Goal: Find specific page/section: Find specific page/section

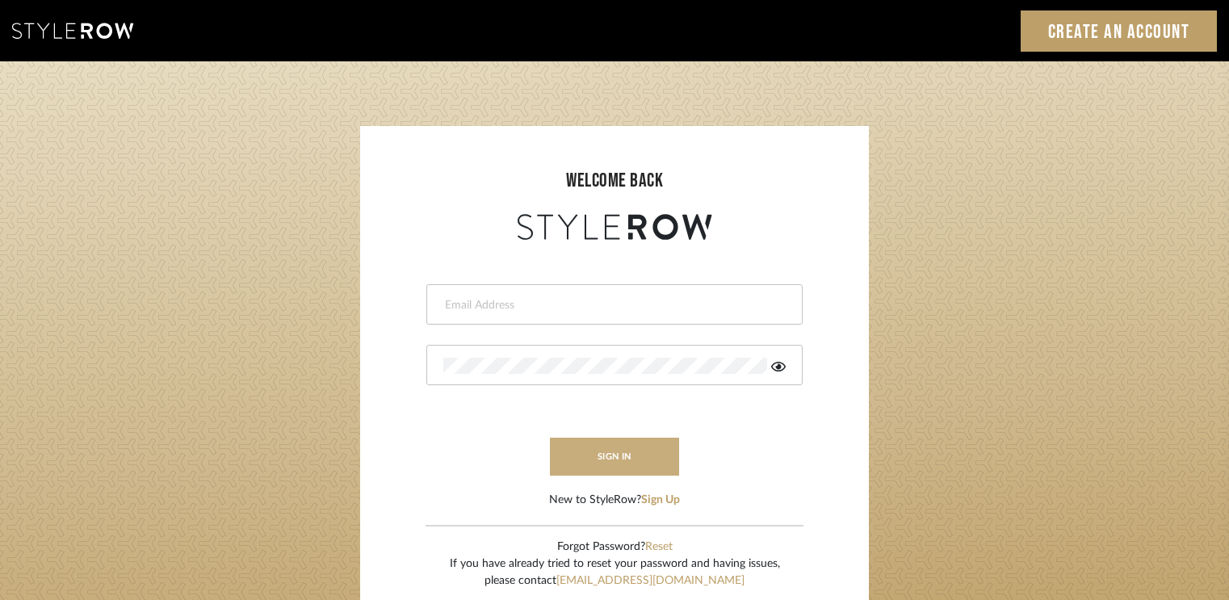
type input "[EMAIL_ADDRESS][DOMAIN_NAME]"
click at [616, 457] on button "sign in" at bounding box center [614, 457] width 129 height 38
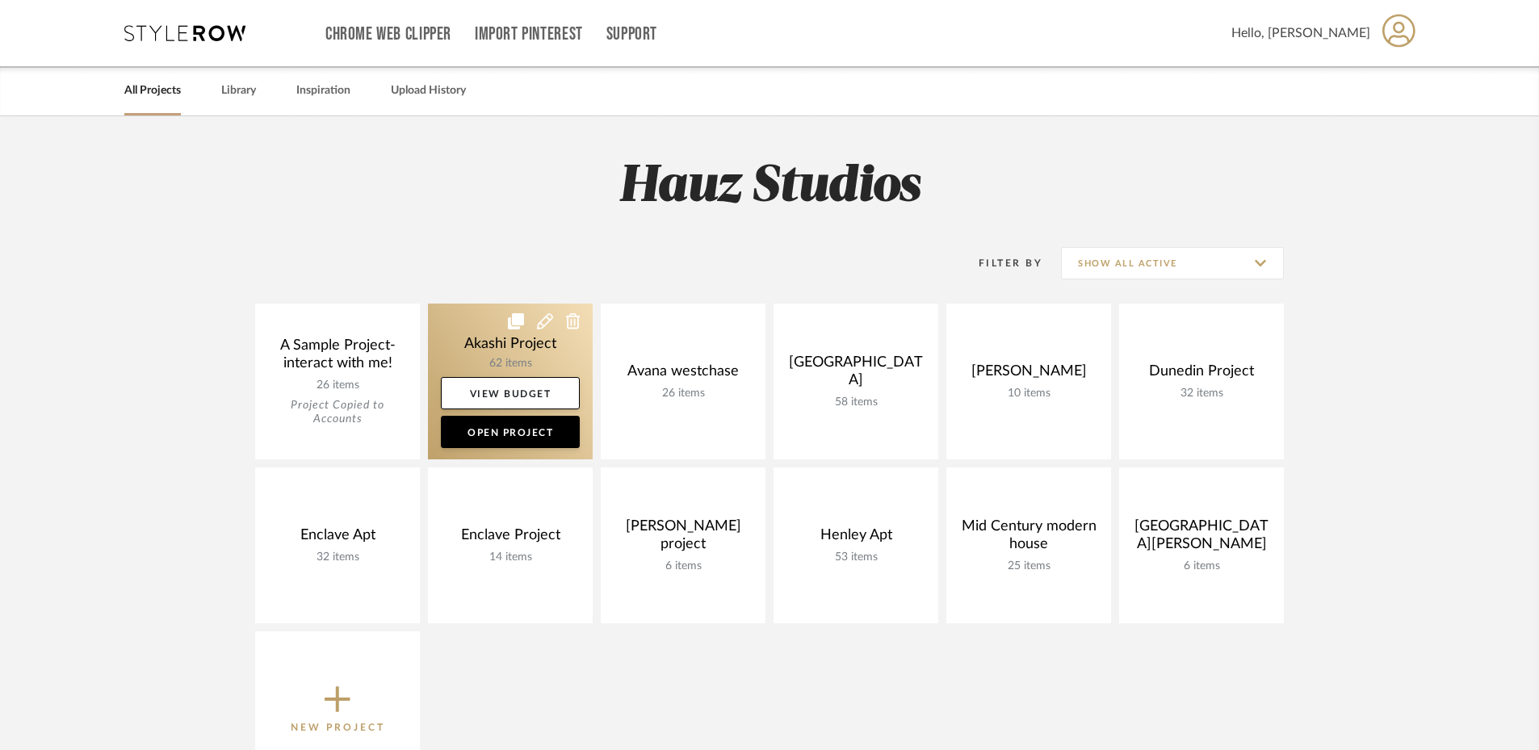
click at [482, 344] on link at bounding box center [510, 382] width 165 height 156
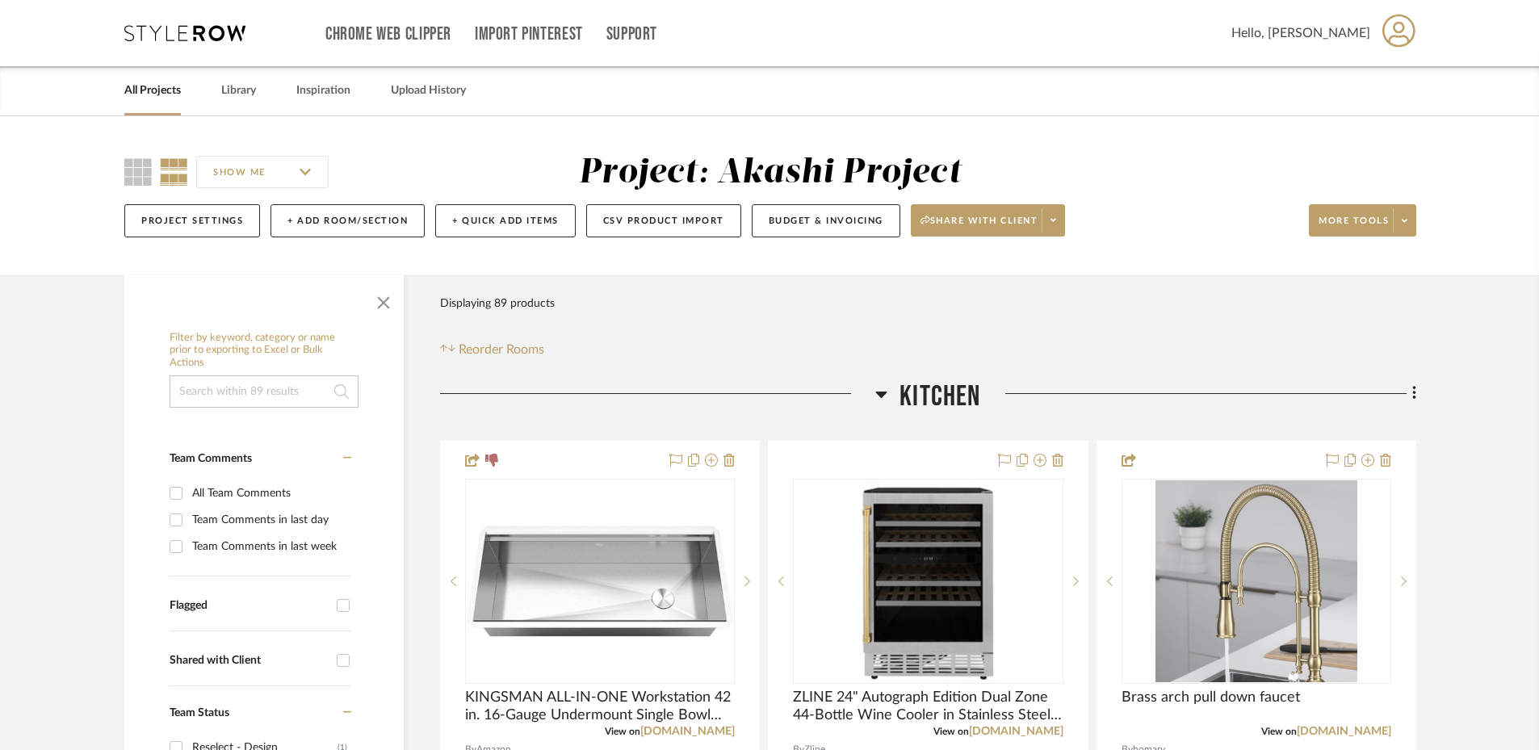
click at [882, 394] on icon at bounding box center [881, 395] width 11 height 6
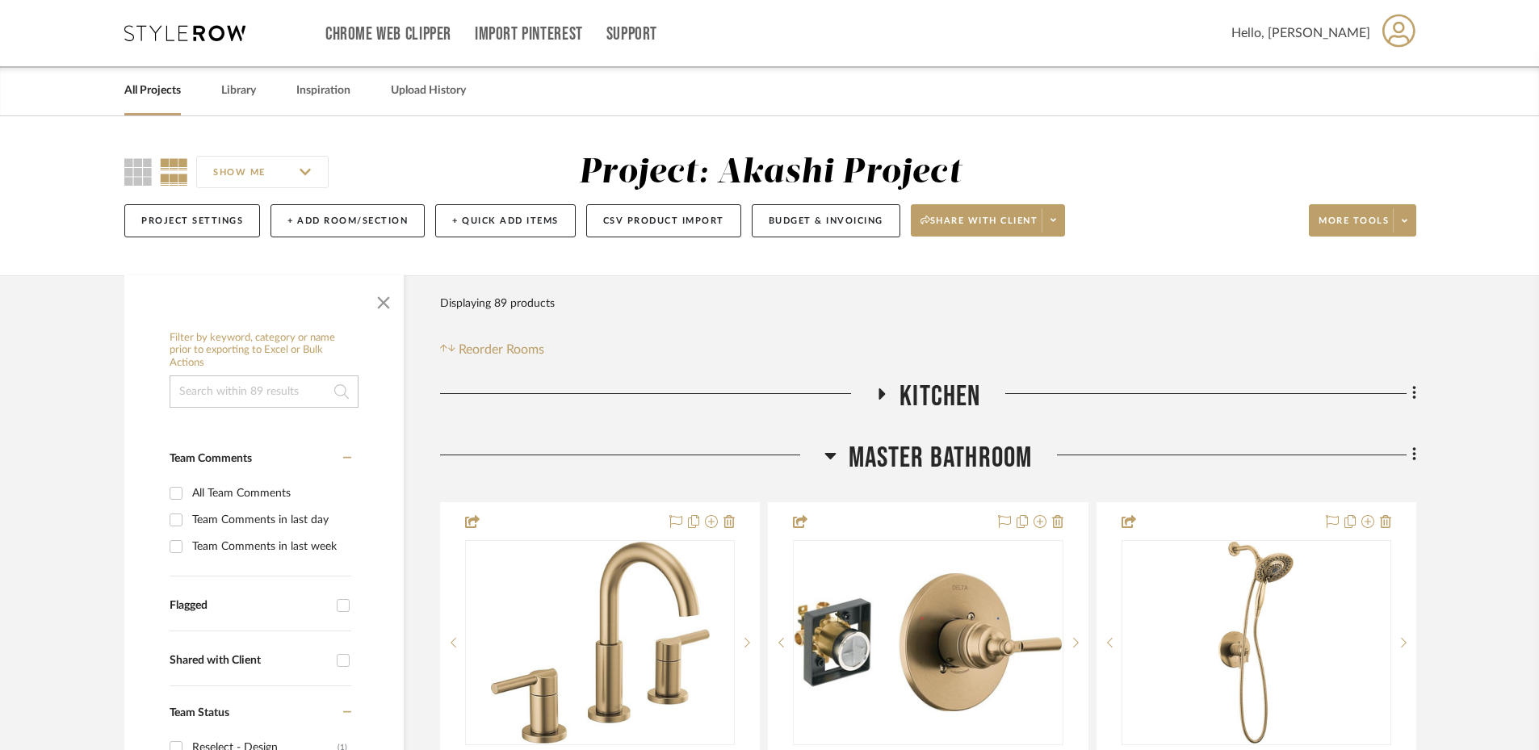
click at [838, 455] on h3 "Master Bathroom" at bounding box center [929, 458] width 208 height 35
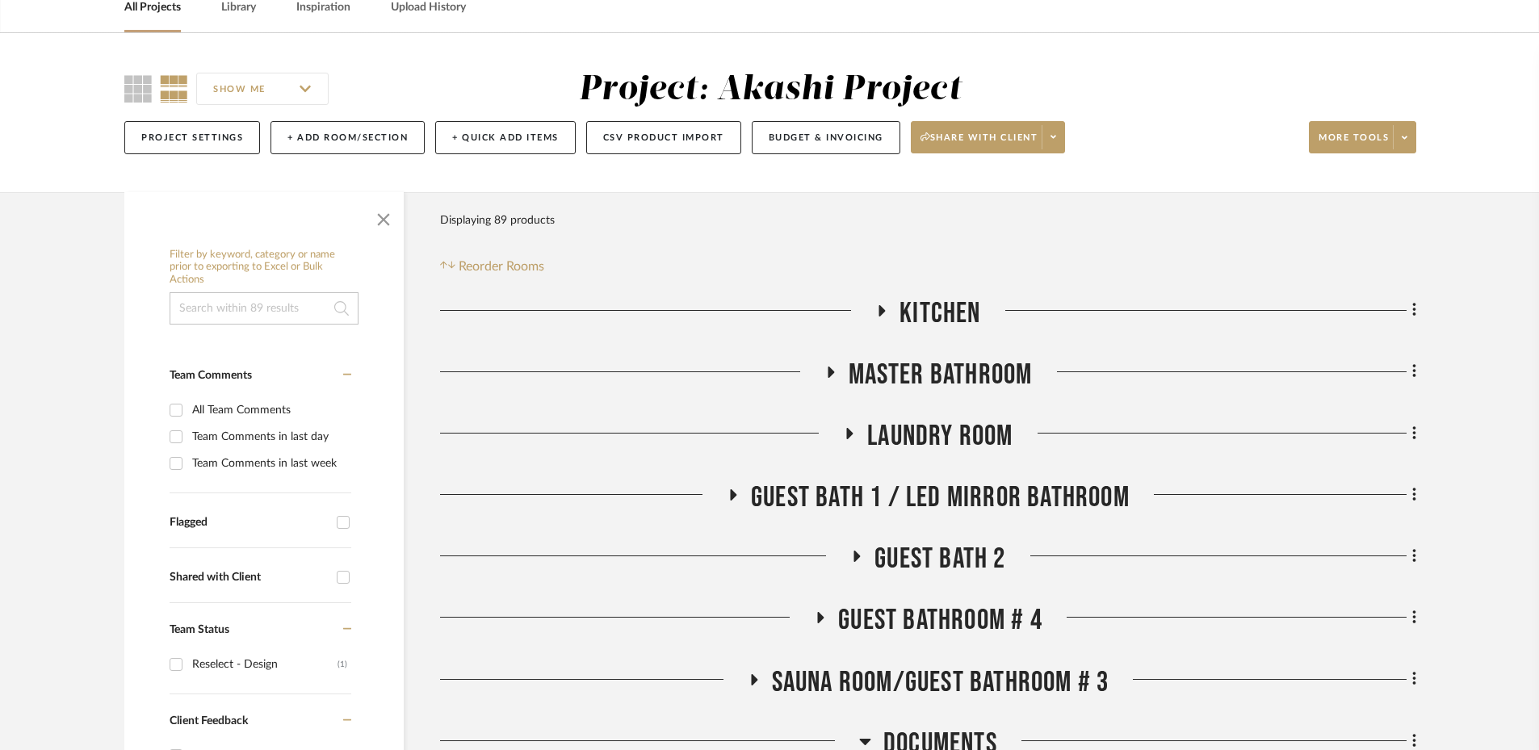
scroll to position [101, 0]
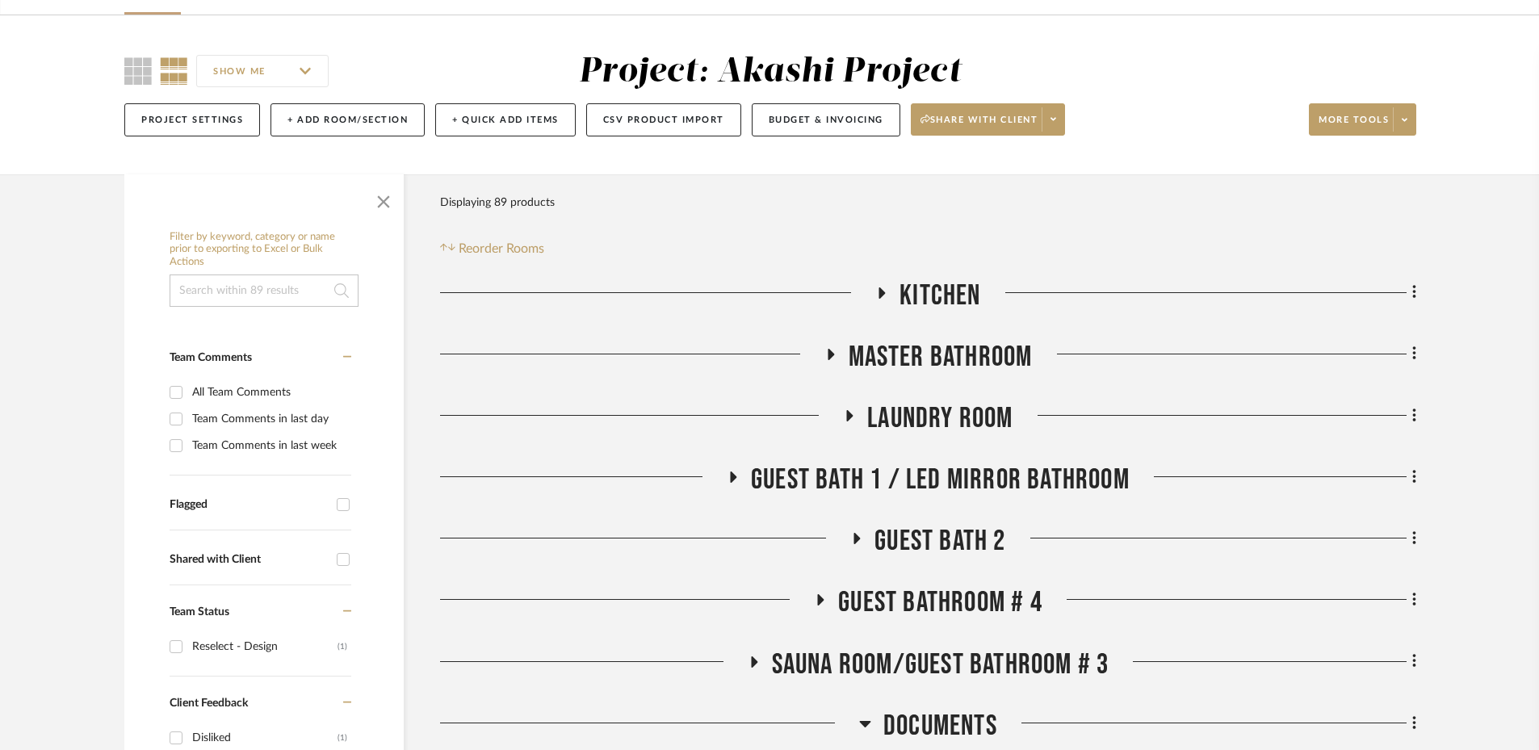
click at [886, 288] on icon at bounding box center [881, 293] width 19 height 12
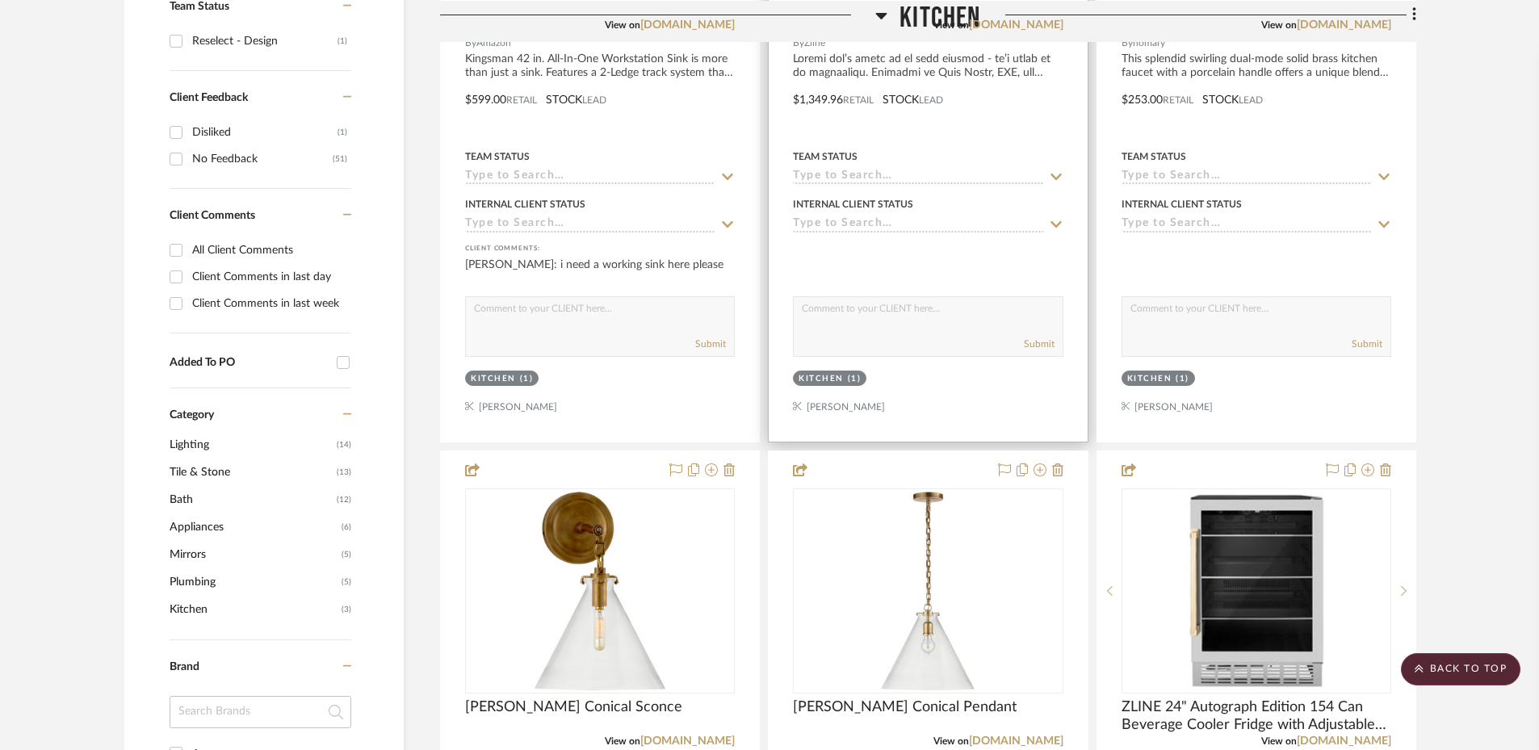
scroll to position [1010, 0]
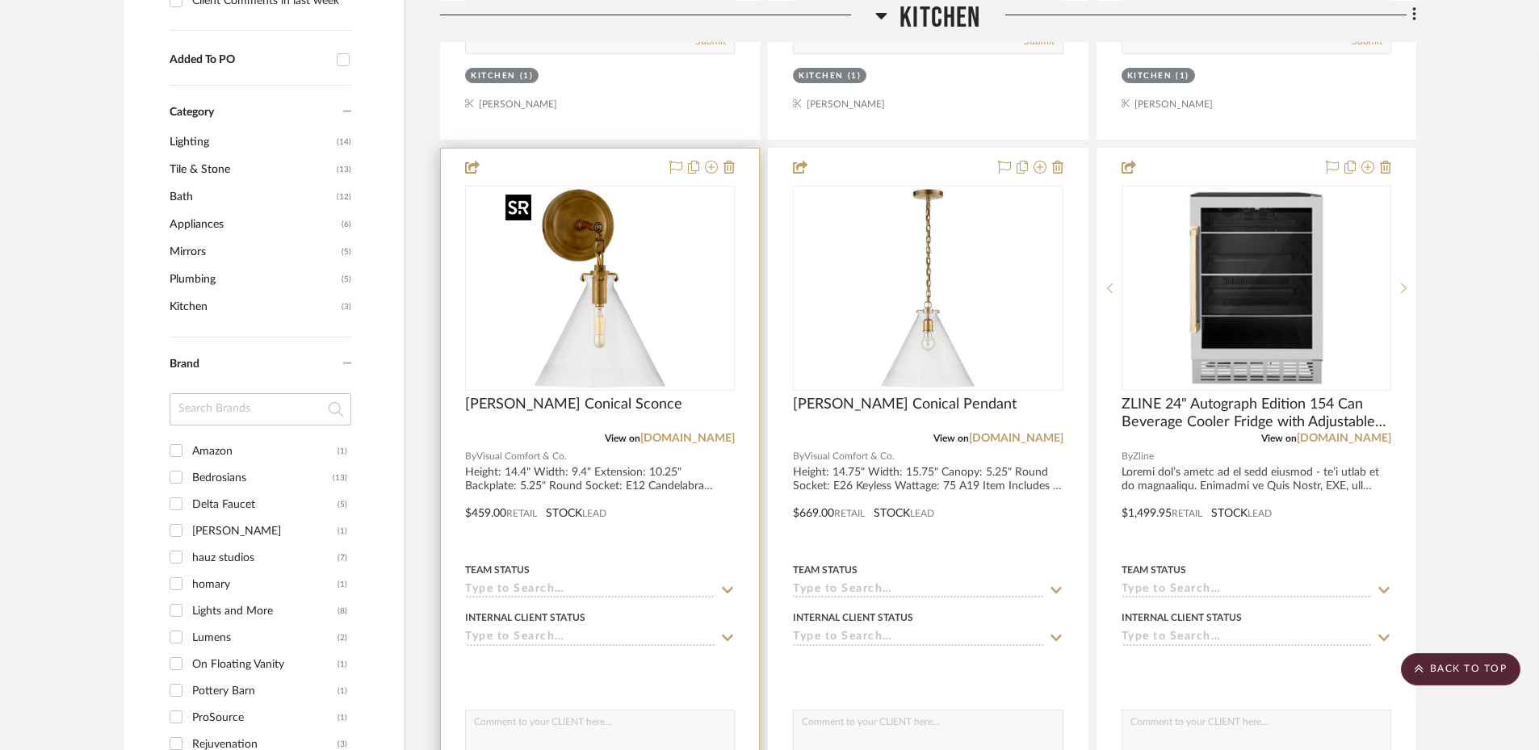
click at [634, 328] on img "0" at bounding box center [600, 288] width 202 height 202
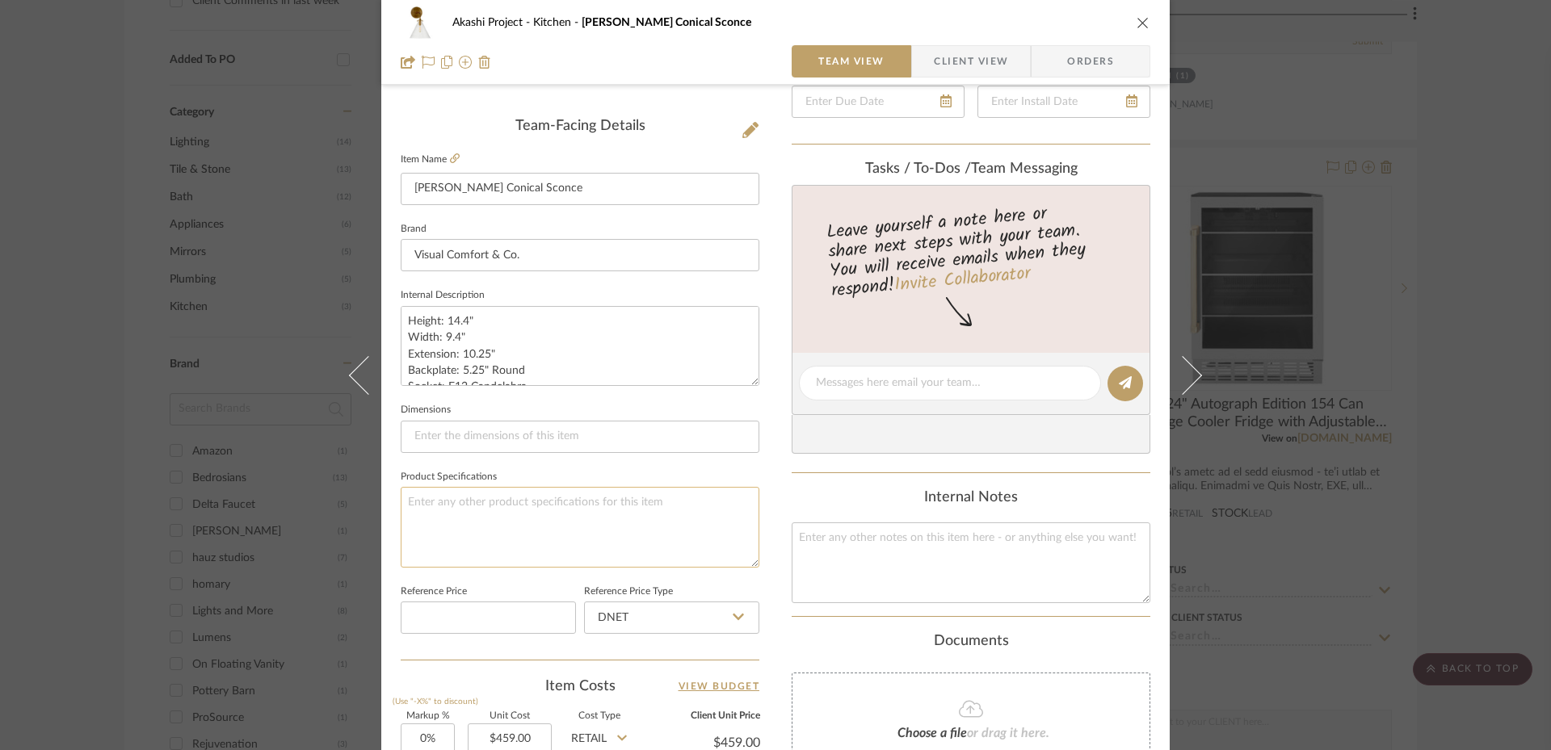
scroll to position [404, 0]
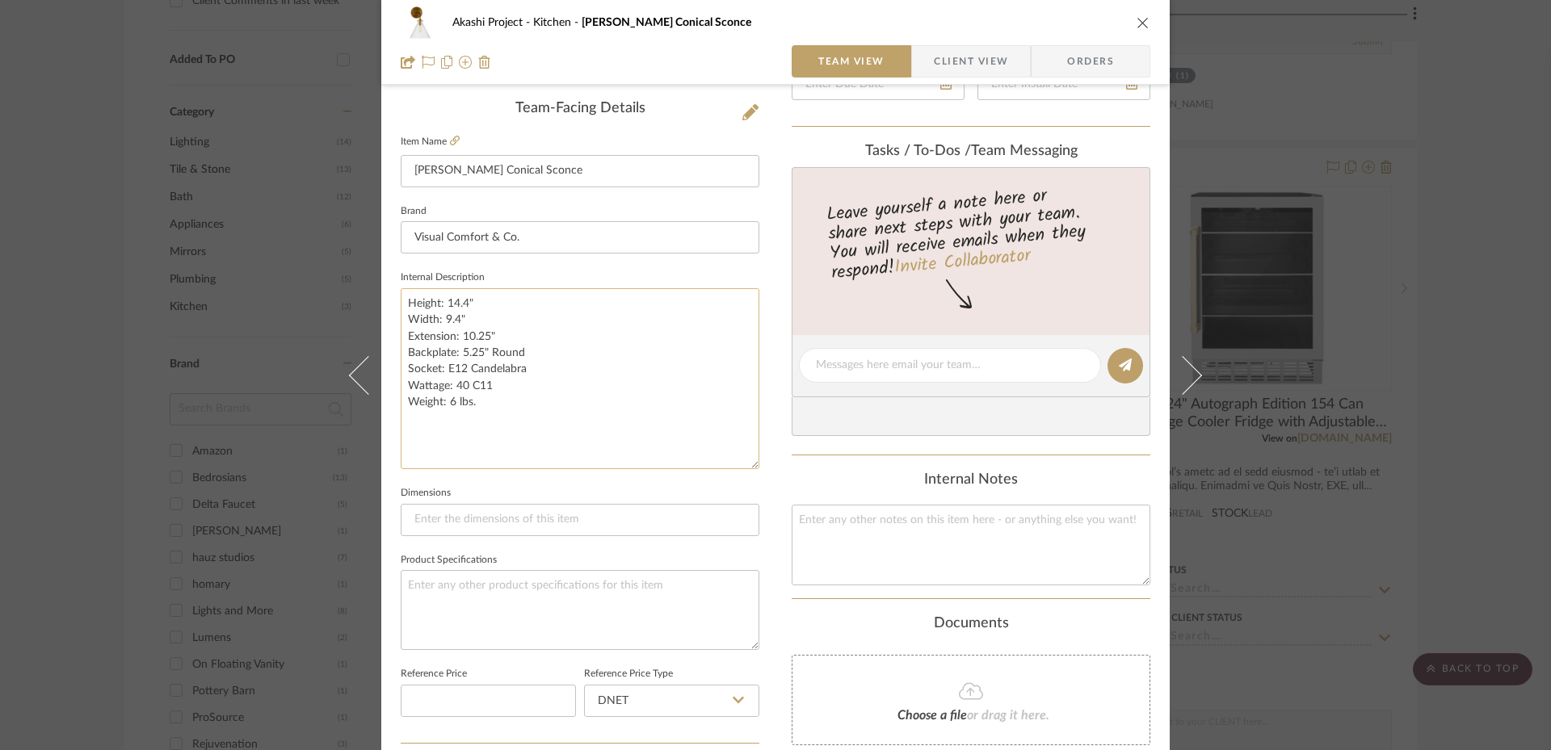
drag, startPoint x: 749, startPoint y: 360, endPoint x: 749, endPoint y: 462, distance: 101.8
click at [749, 462] on textarea "Height: 14.4" Width: 9.4" Extension: 10.25" Backplate: 5.25" Round Socket: E12 …" at bounding box center [580, 378] width 359 height 181
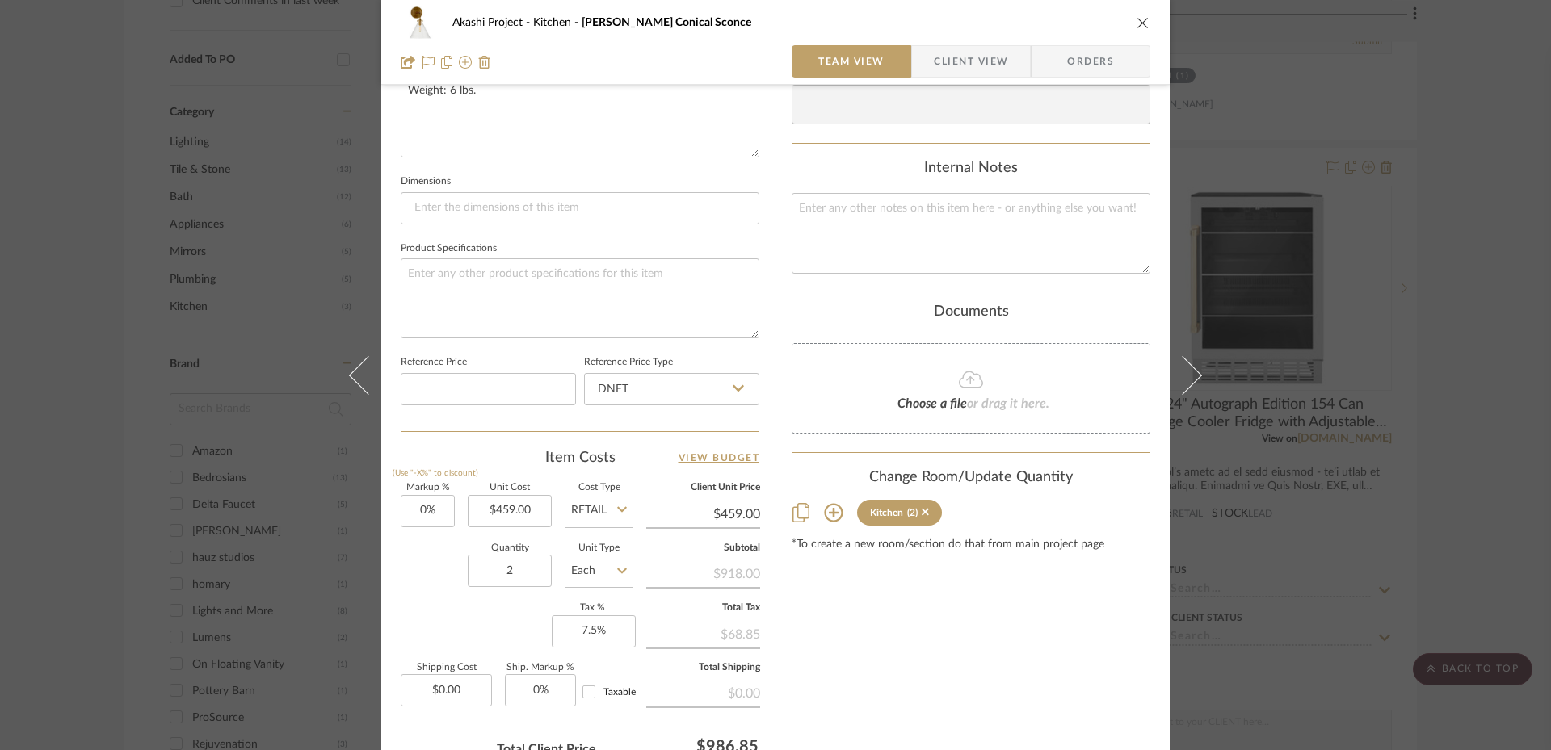
scroll to position [854, 0]
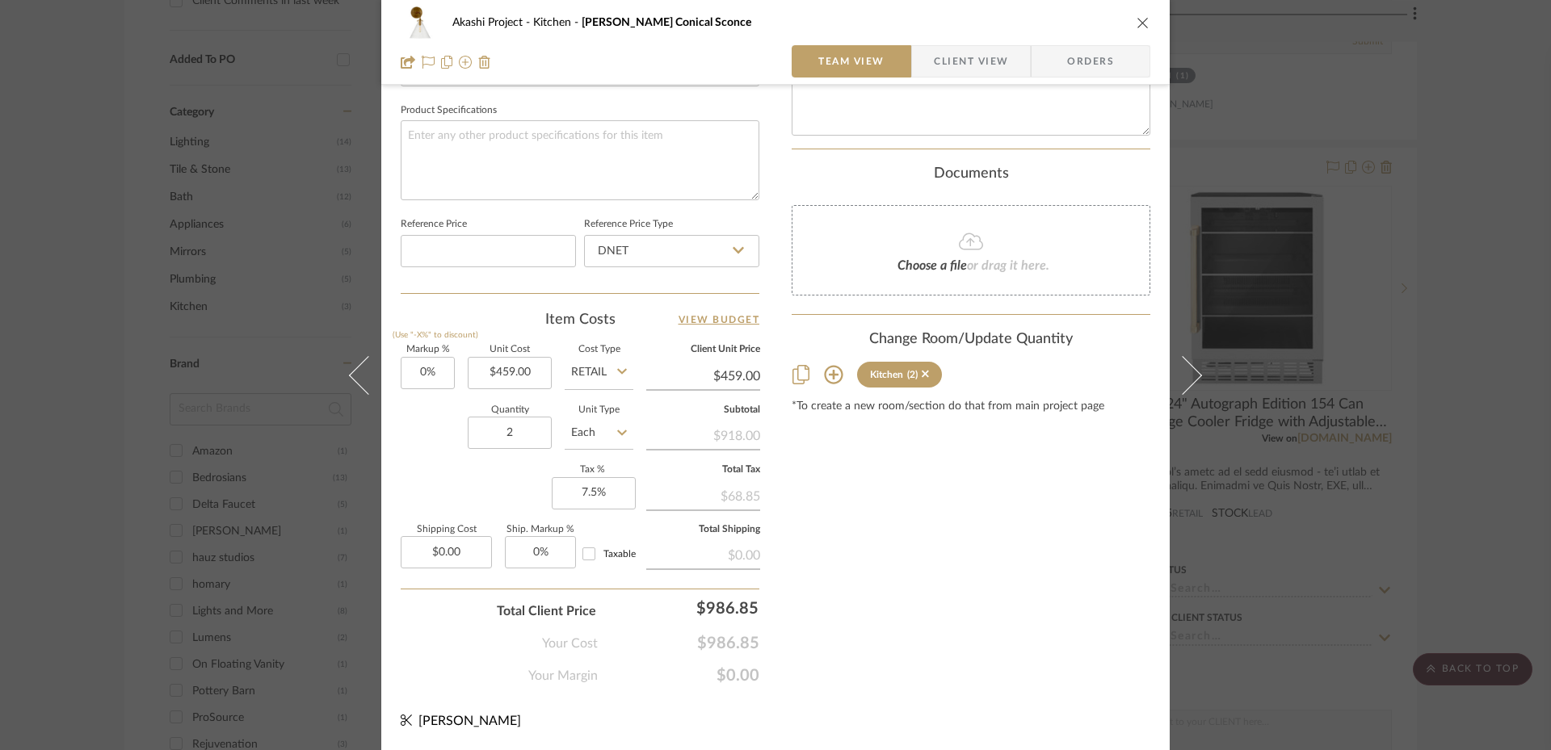
click at [1468, 374] on div "Akashi Project Kitchen Katie Small Conical Sconce Team View Client View Orders …" at bounding box center [775, 375] width 1551 height 750
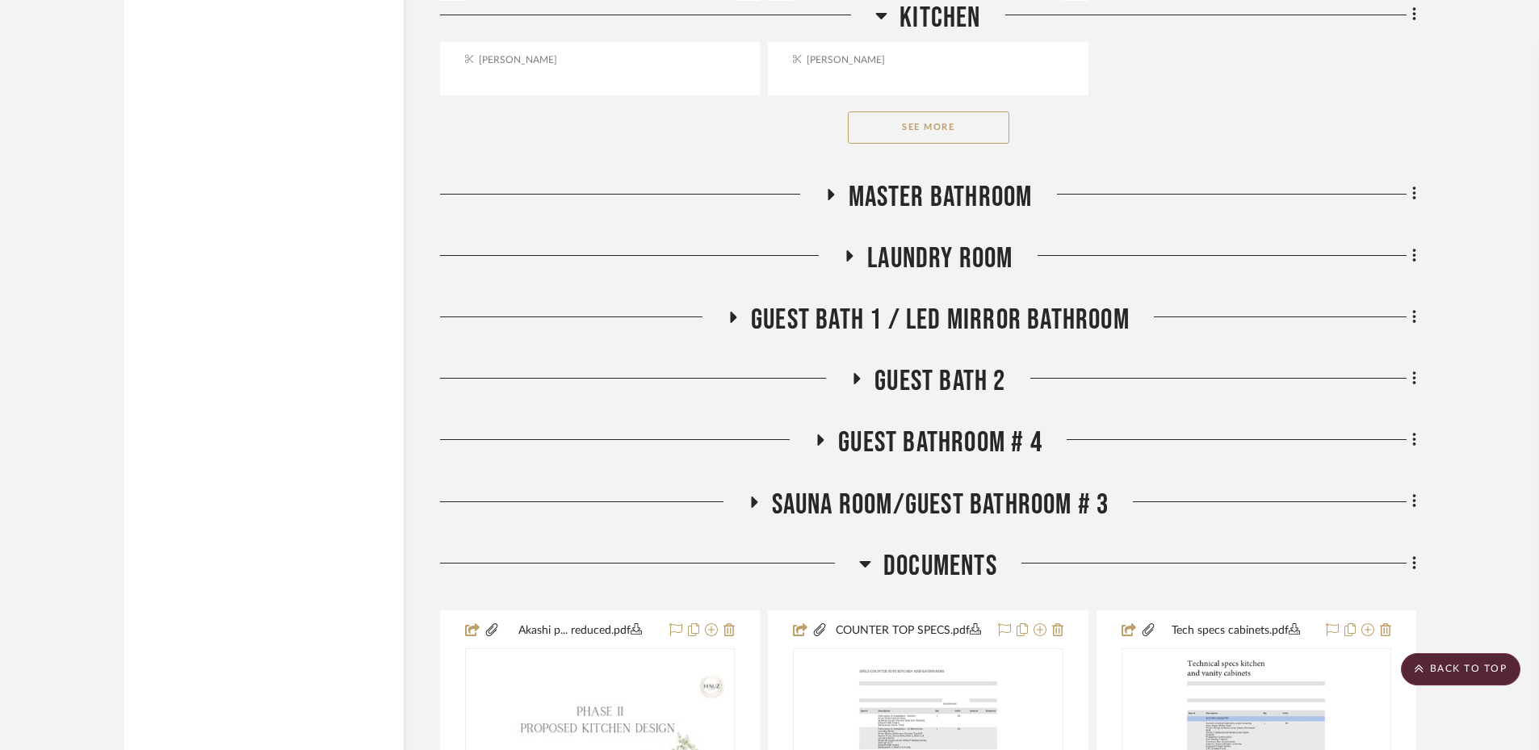
scroll to position [2524, 0]
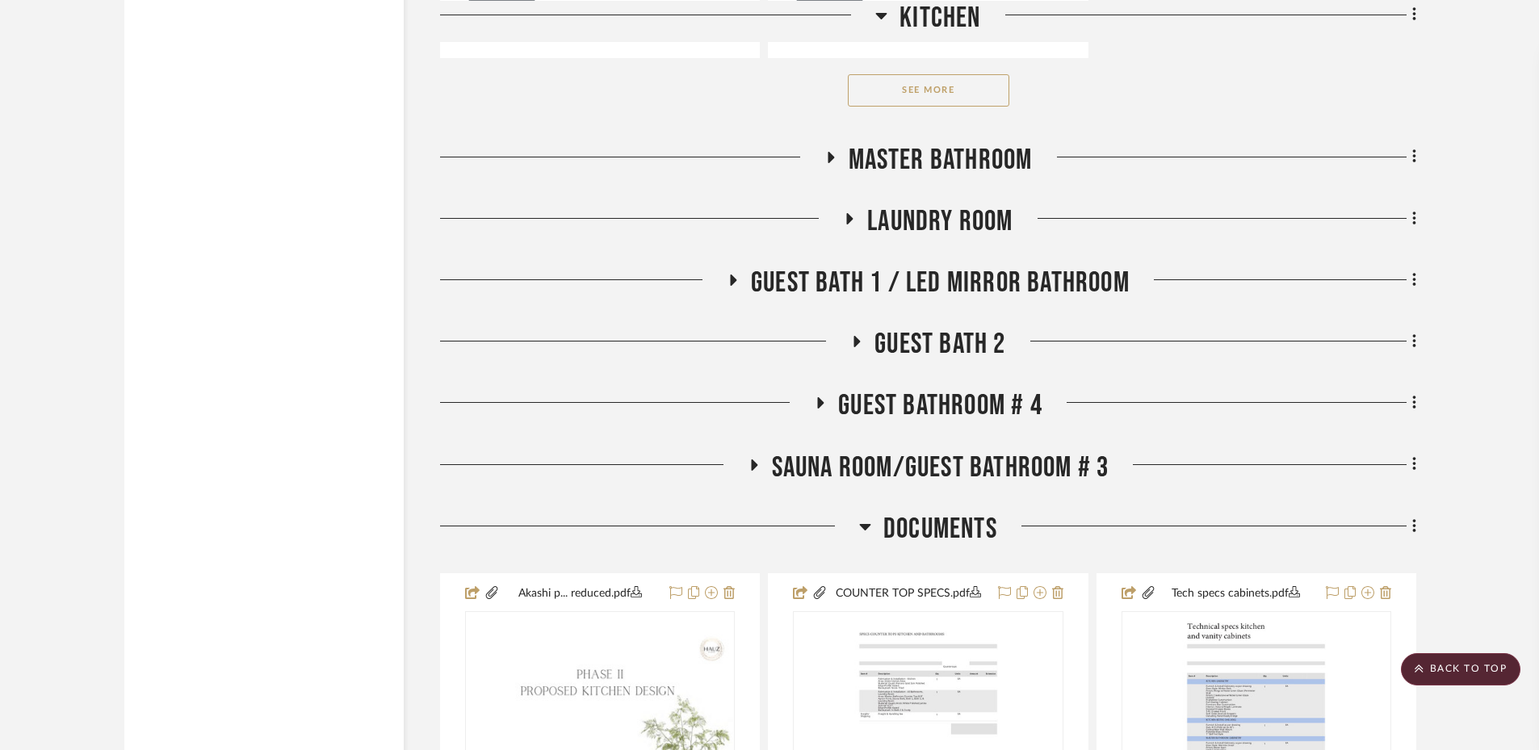
click at [833, 153] on icon at bounding box center [830, 157] width 19 height 12
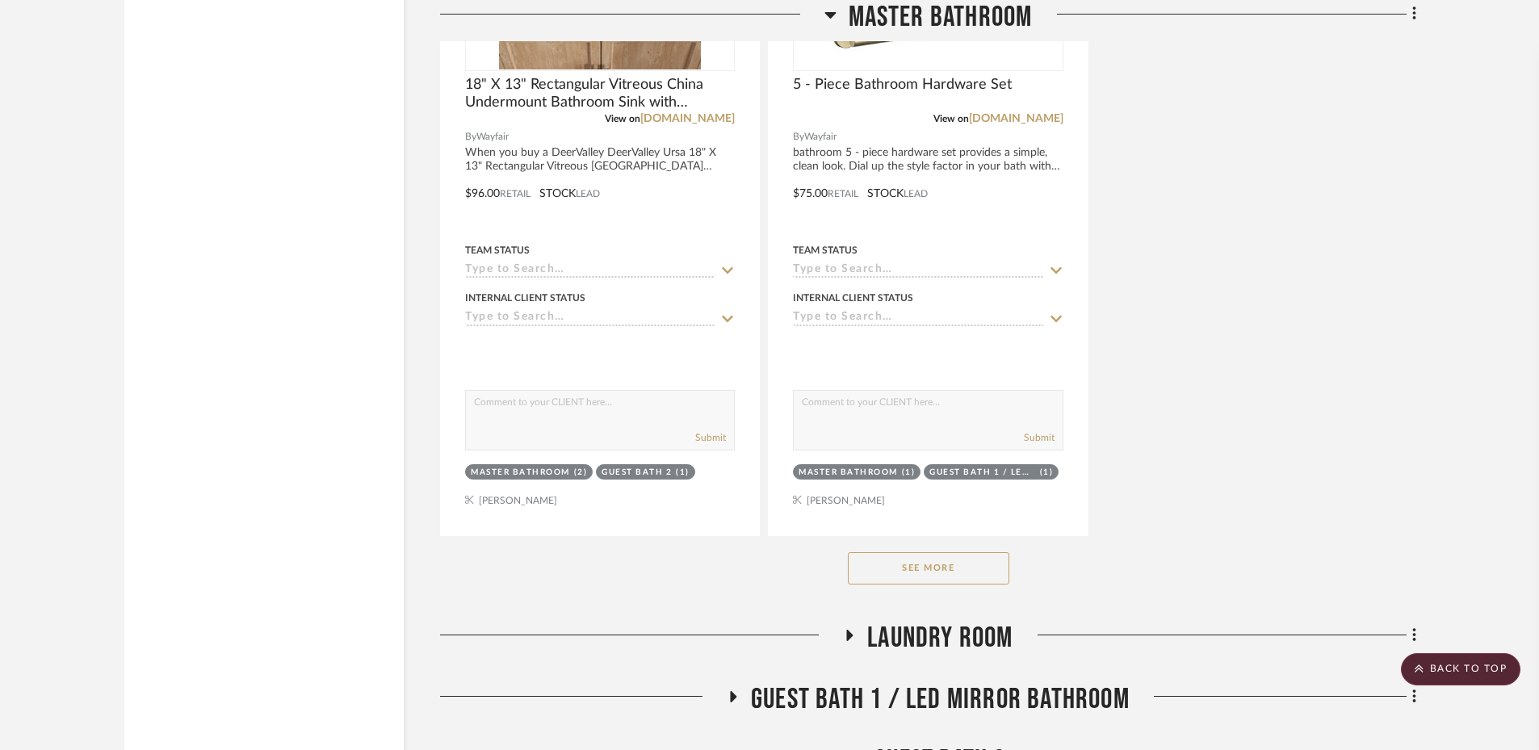
scroll to position [4341, 0]
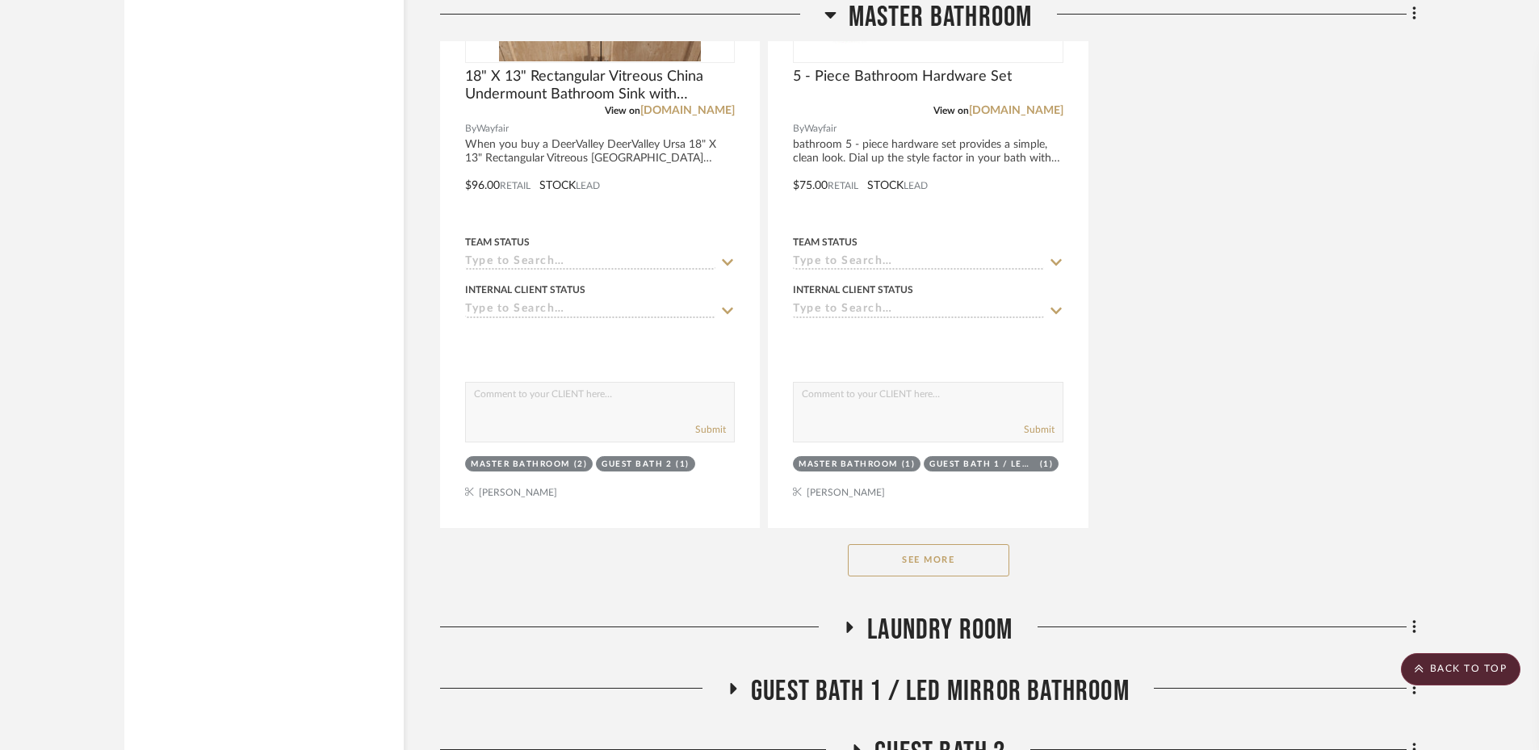
click at [930, 573] on button "See More" at bounding box center [929, 560] width 162 height 32
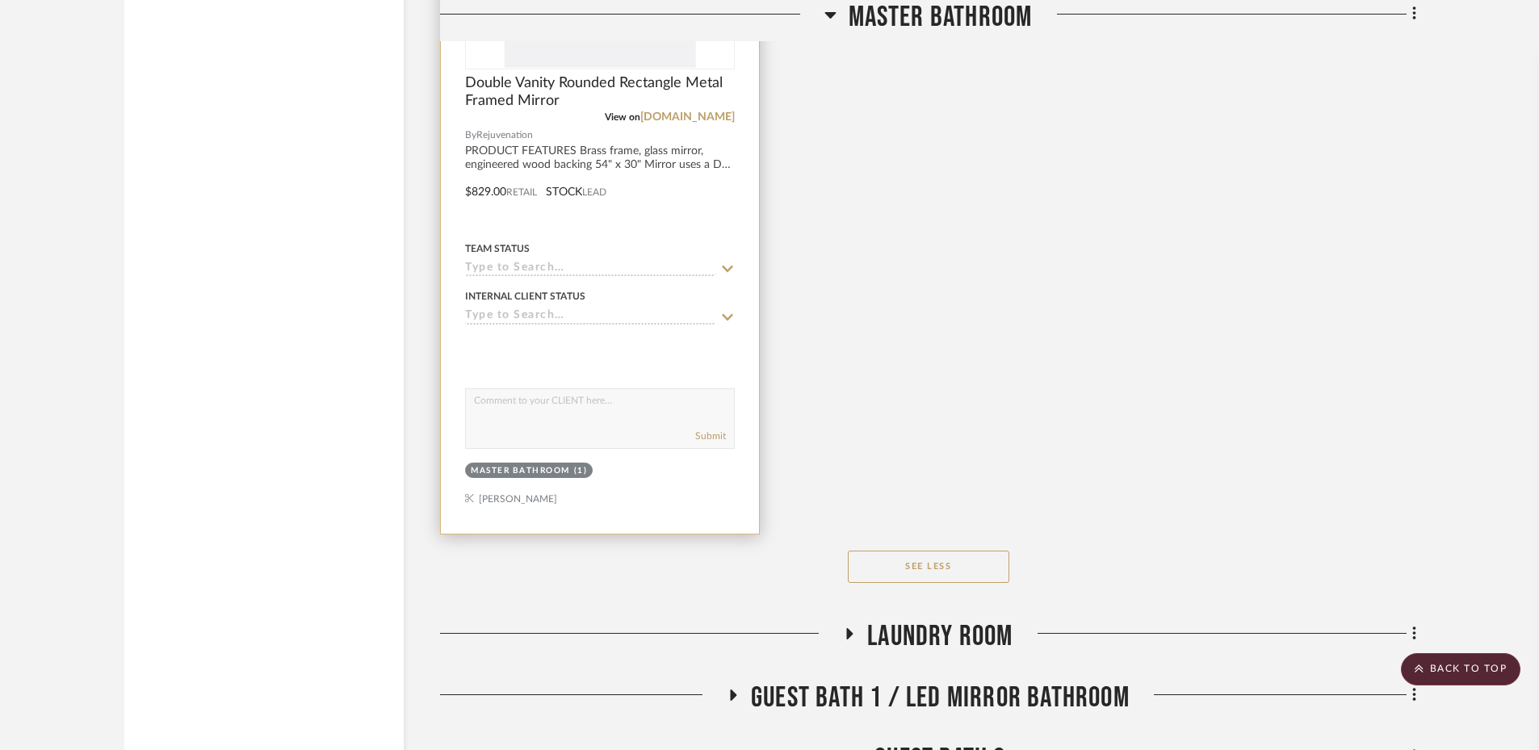
scroll to position [5754, 0]
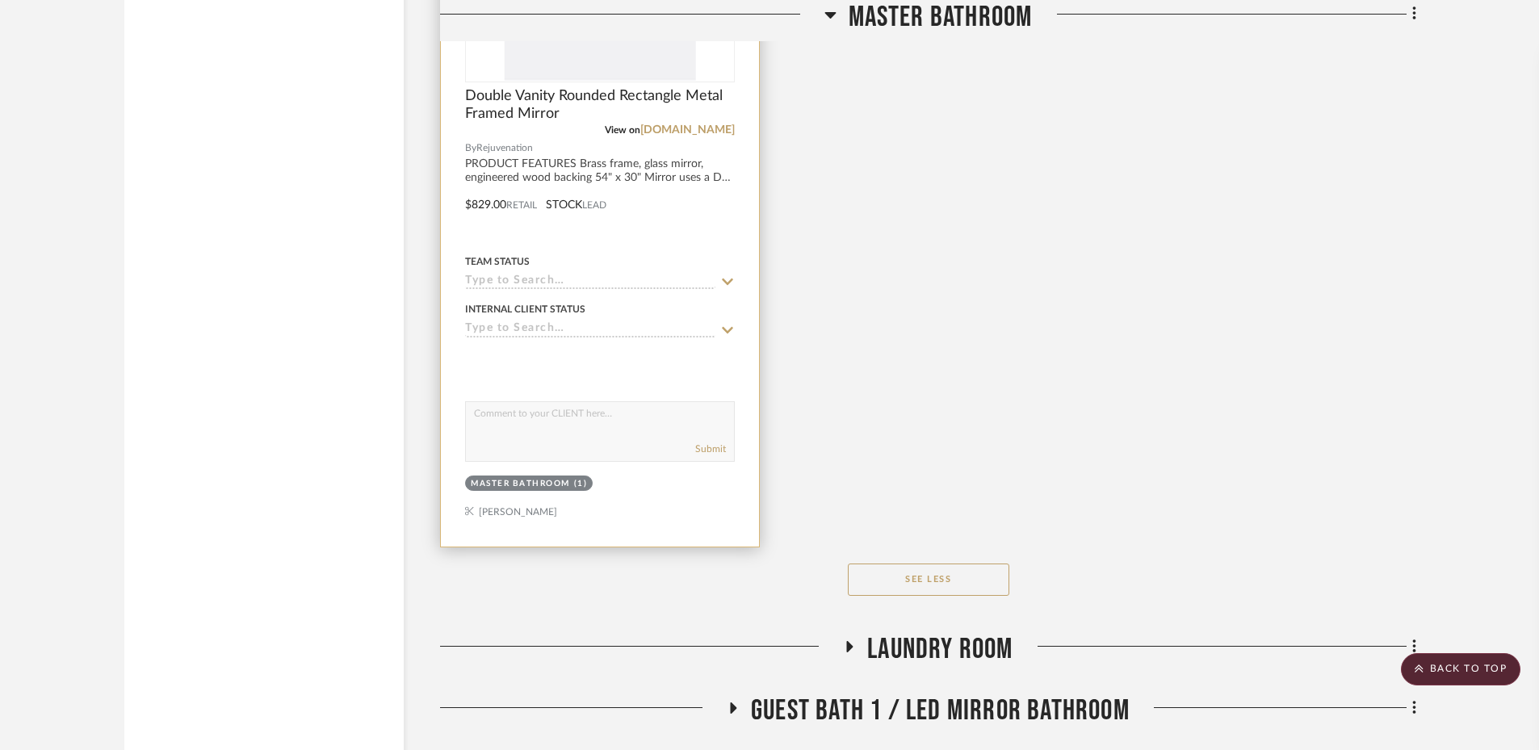
click at [619, 418] on textarea at bounding box center [600, 417] width 268 height 31
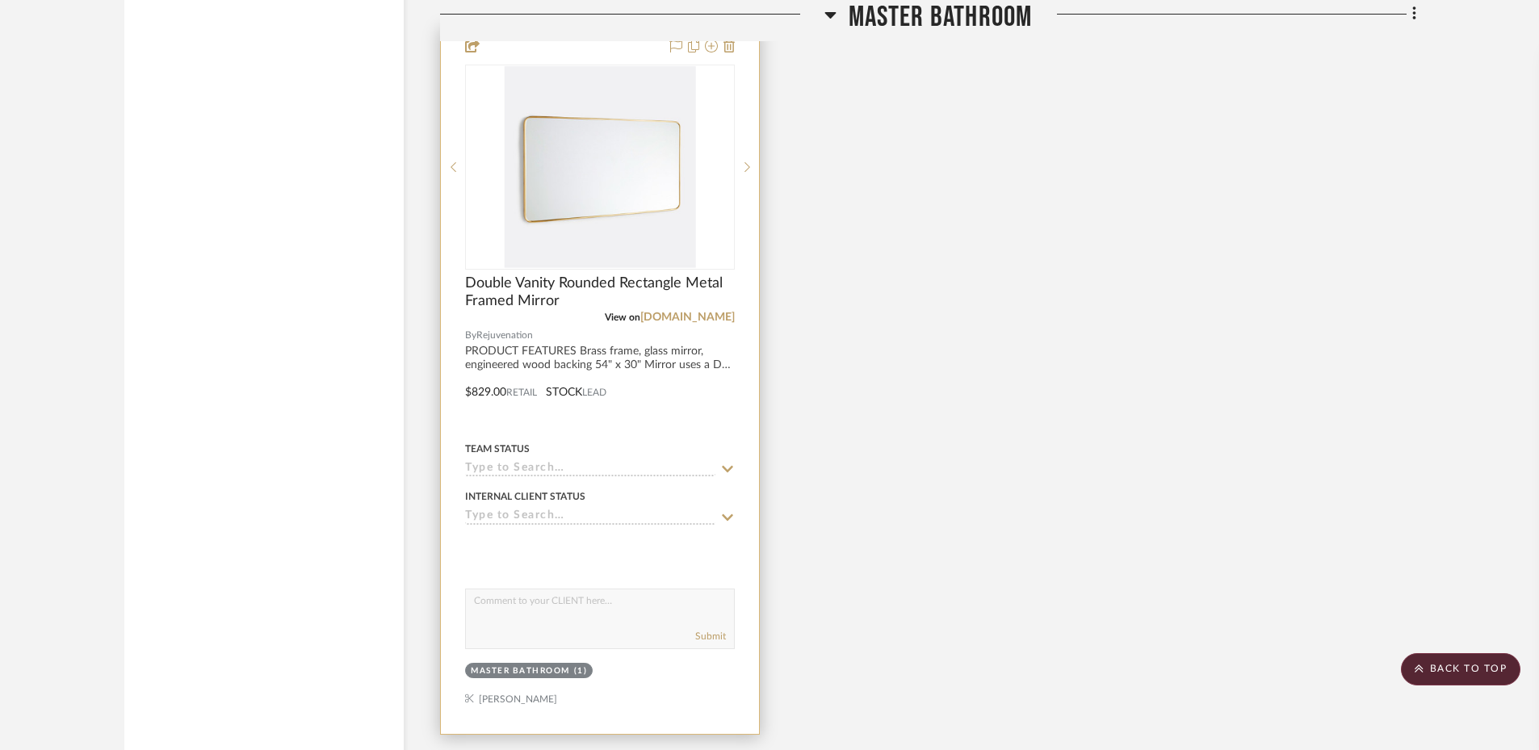
scroll to position [5552, 0]
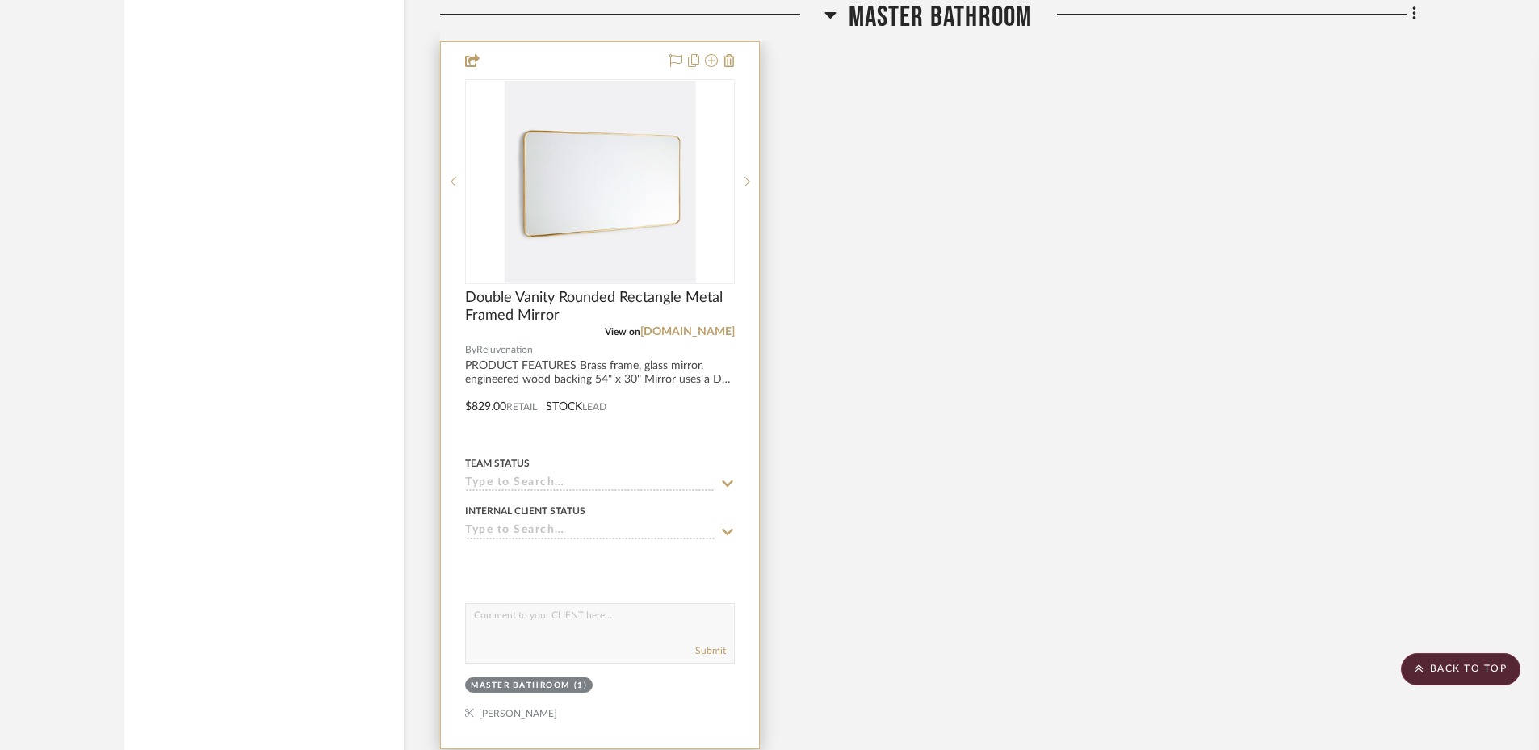
click at [553, 635] on textarea at bounding box center [600, 619] width 268 height 31
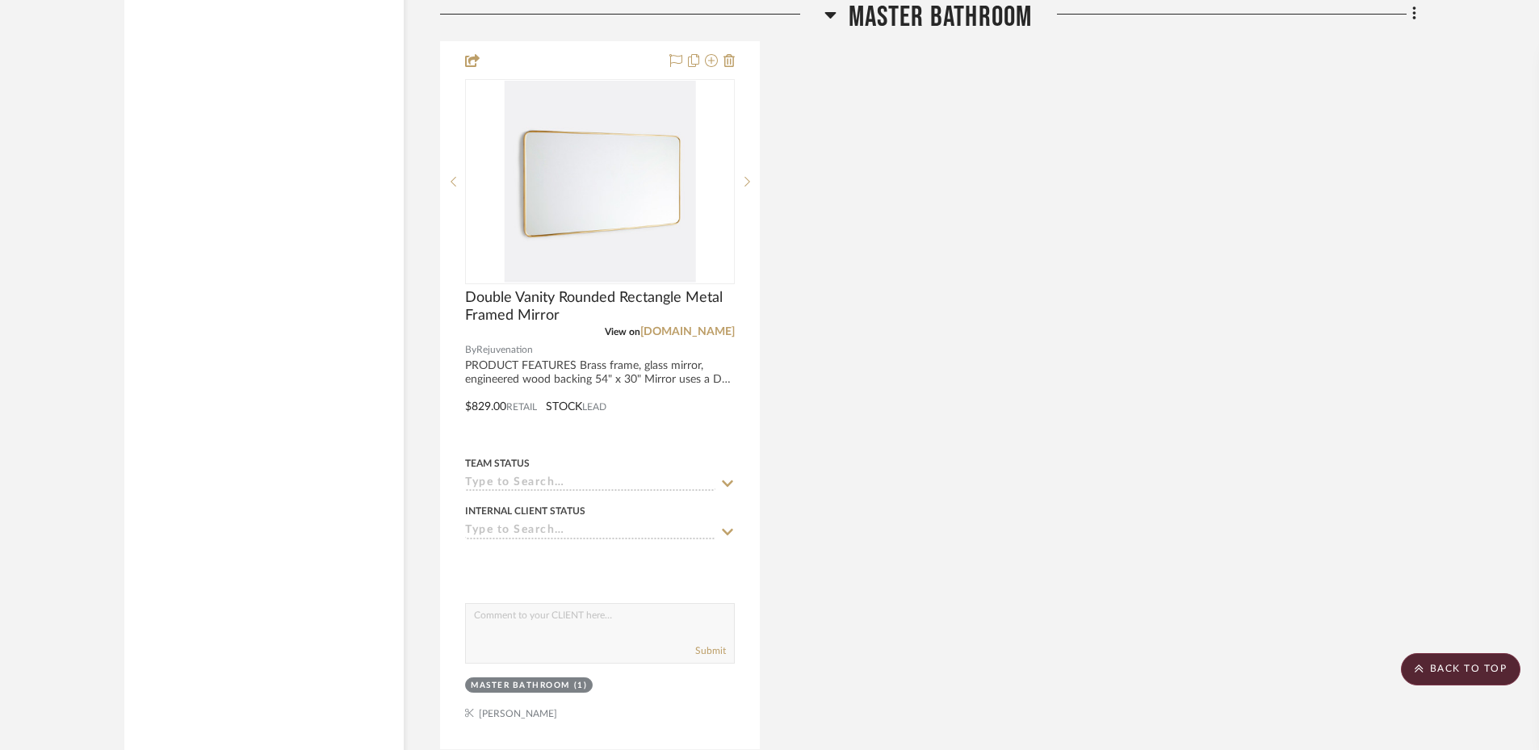
click at [838, 17] on h3 "Master Bathroom" at bounding box center [929, 17] width 208 height 35
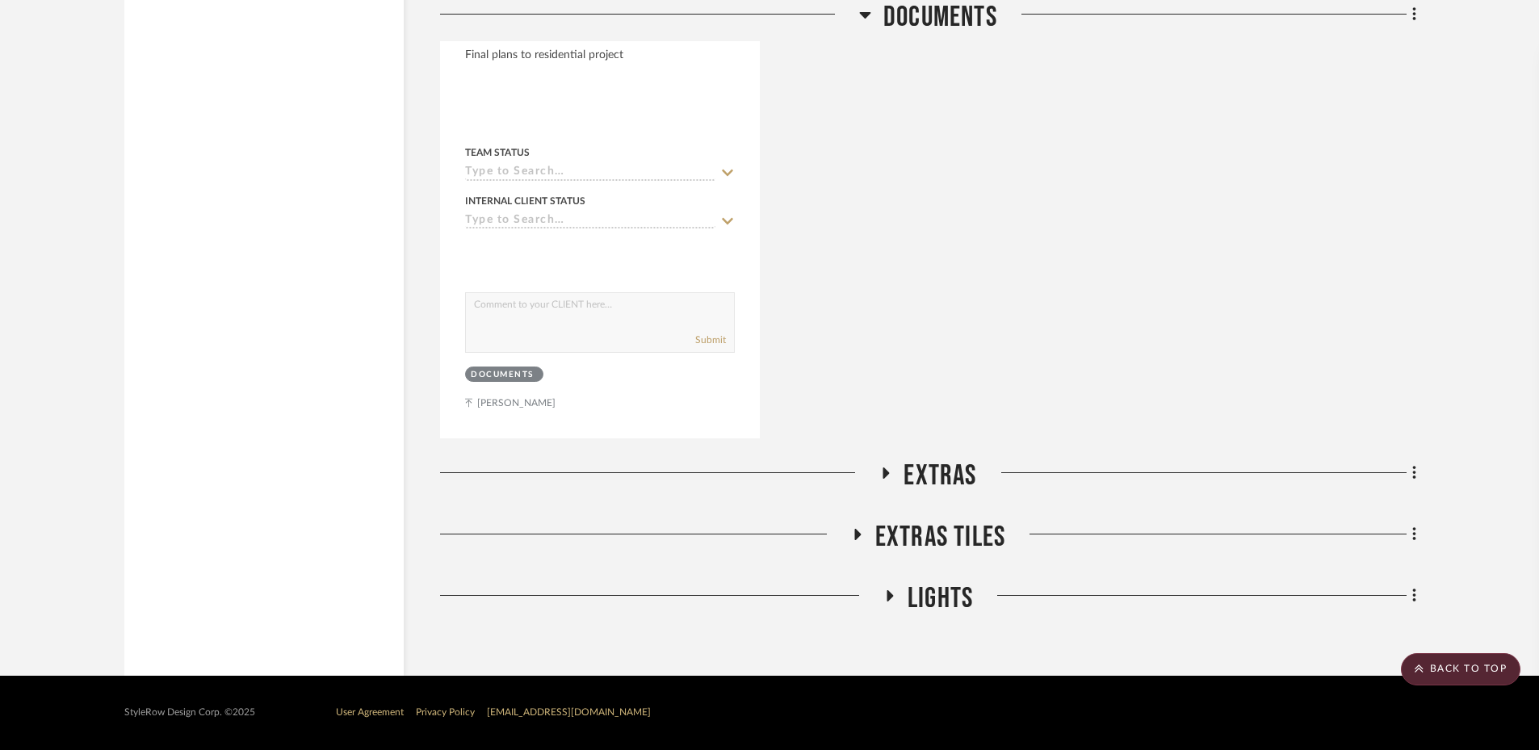
scroll to position [4087, 0]
click at [868, 15] on icon at bounding box center [865, 14] width 12 height 19
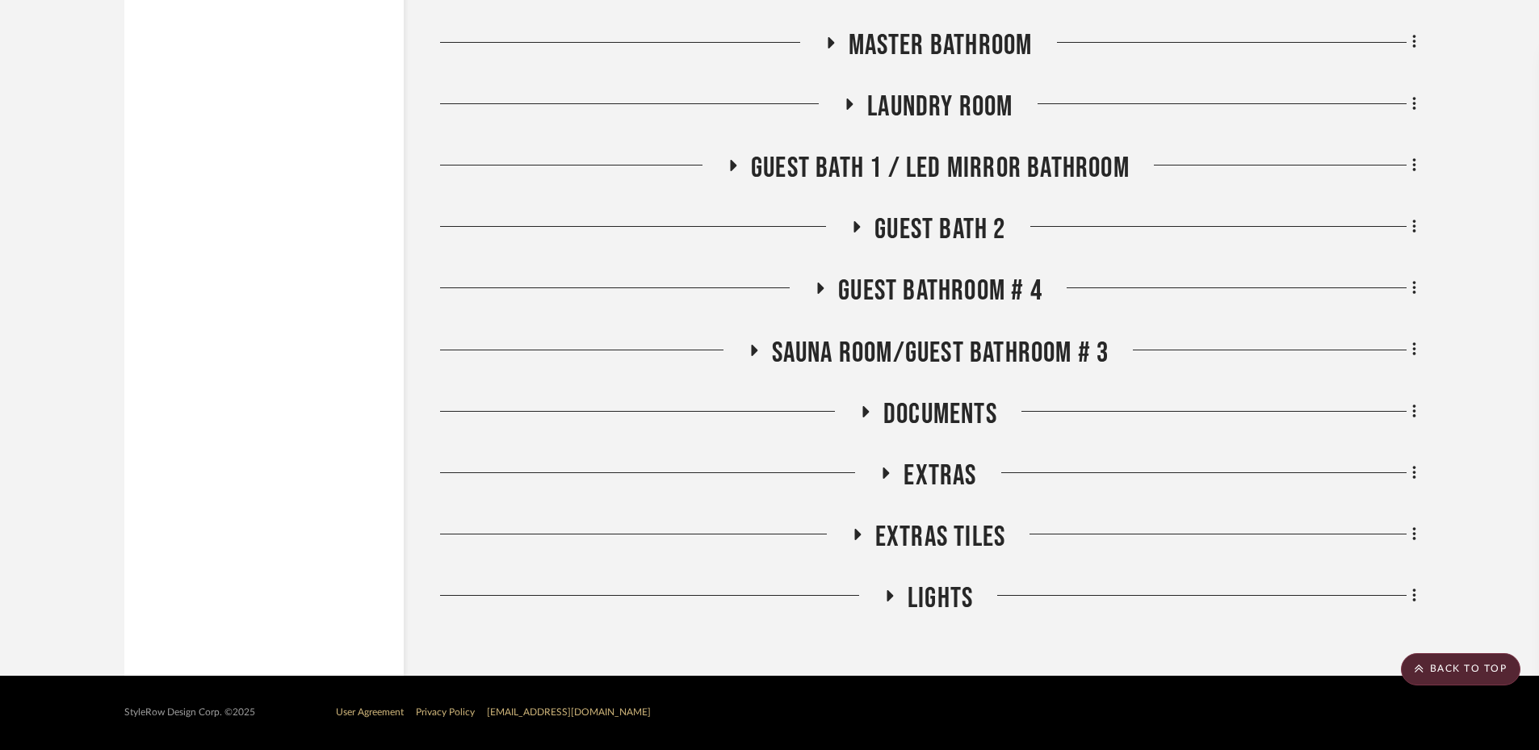
click at [865, 409] on icon at bounding box center [866, 411] width 6 height 11
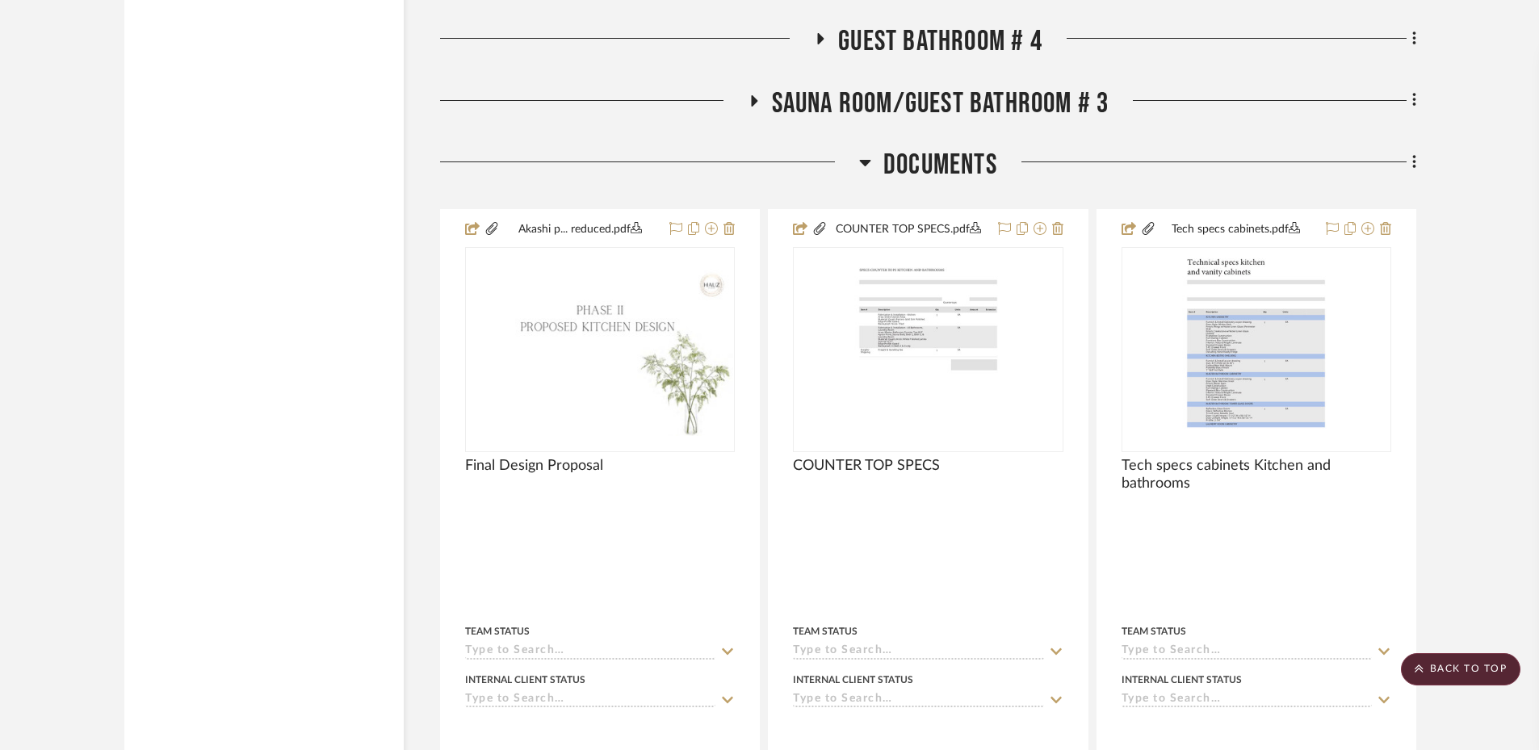
scroll to position [2875, 0]
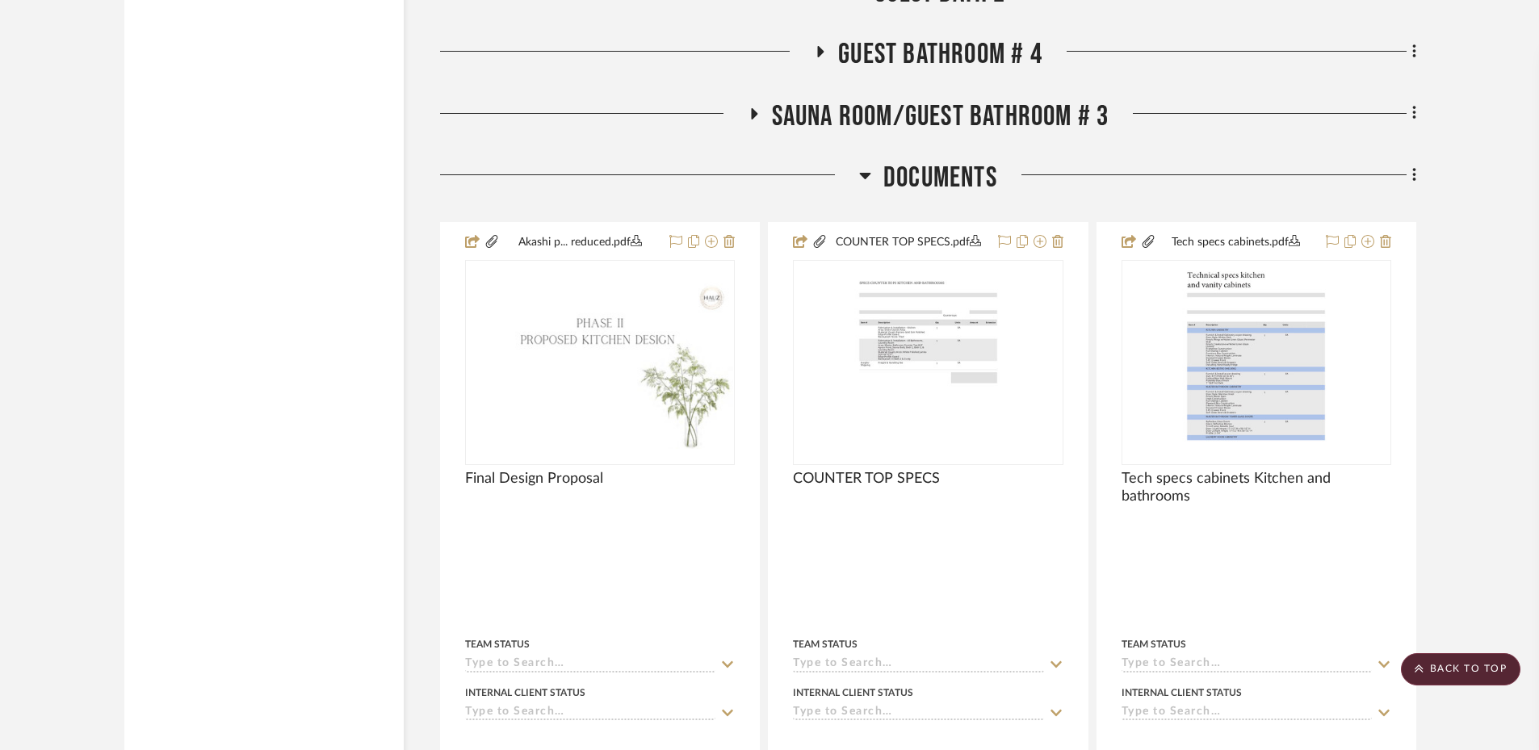
click at [870, 182] on icon at bounding box center [865, 175] width 12 height 19
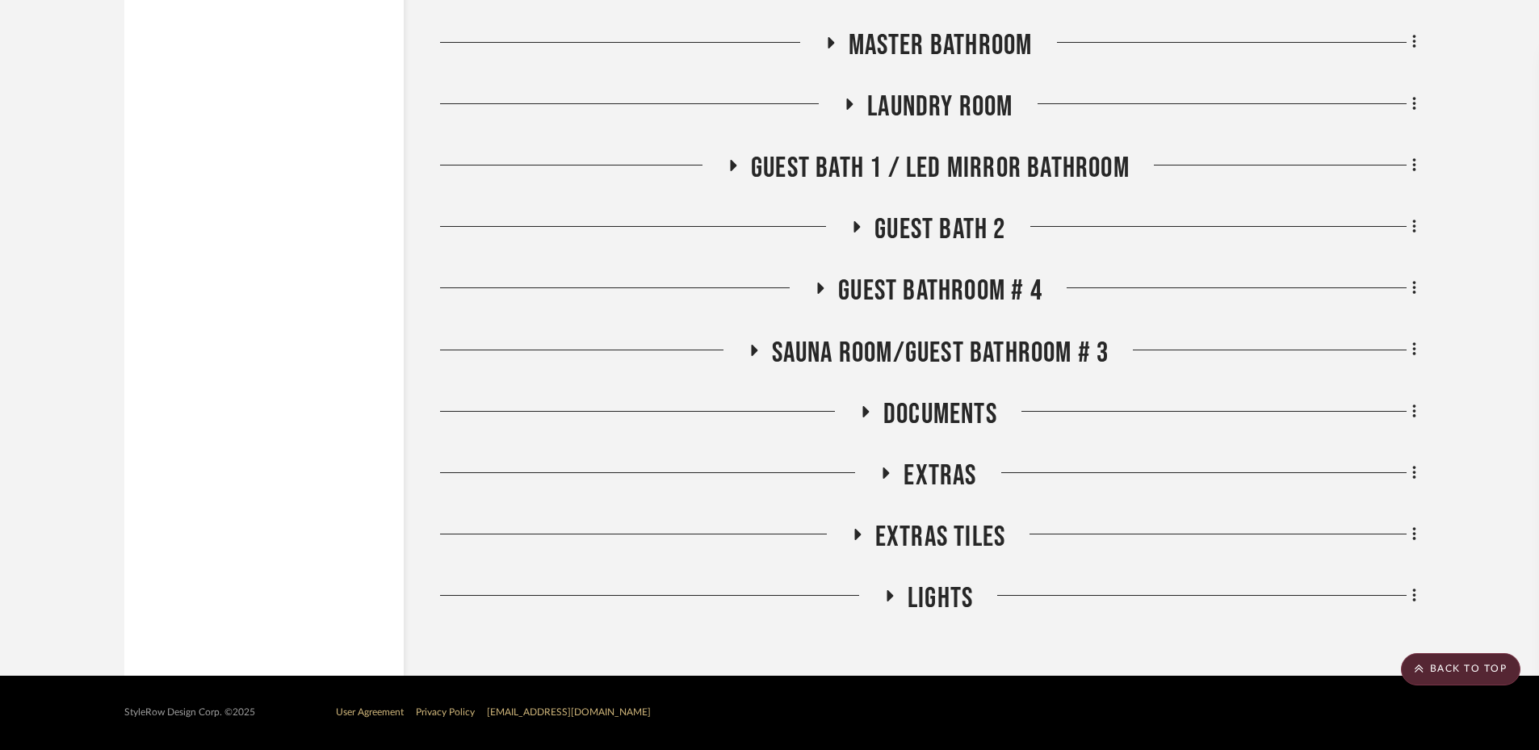
scroll to position [2438, 0]
